Goal: Task Accomplishment & Management: Use online tool/utility

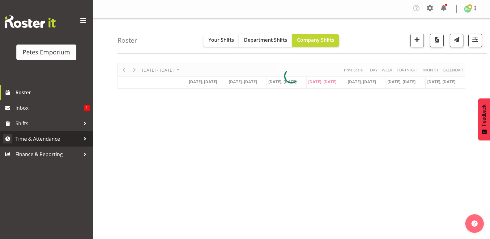
click at [55, 141] on span "Time & Attendance" at bounding box center [47, 138] width 65 height 9
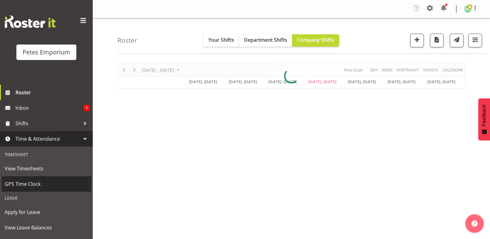
click at [33, 181] on span "GPS Time Clock" at bounding box center [46, 183] width 83 height 9
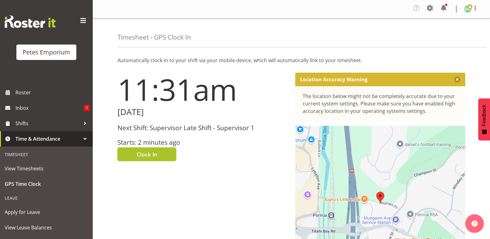
click at [150, 153] on span "Clock In" at bounding box center [147, 154] width 21 height 8
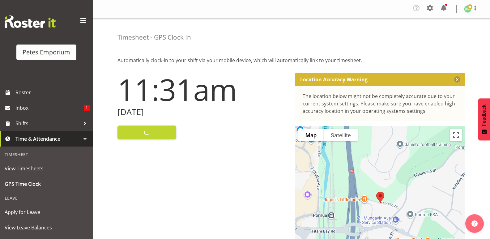
click at [471, 8] on span at bounding box center [469, 6] width 5 height 5
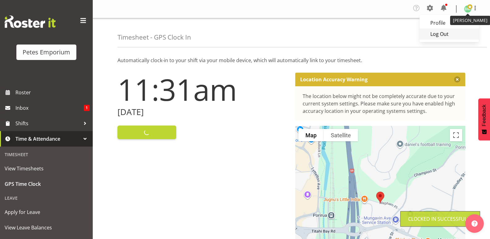
click at [442, 34] on link "Log Out" at bounding box center [448, 33] width 59 height 11
